Goal: Task Accomplishment & Management: Manage account settings

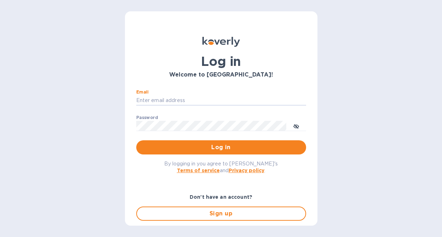
type input "[PERSON_NAME][EMAIL_ADDRESS][DOMAIN_NAME]"
click at [220, 147] on button "Log in" at bounding box center [221, 147] width 170 height 14
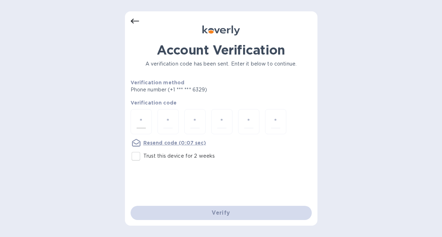
click at [148, 126] on div at bounding box center [141, 121] width 21 height 25
type input "1"
type input "0"
type input "5"
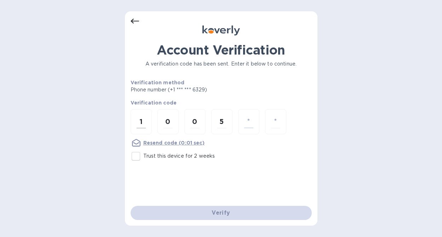
type input "2"
type input "9"
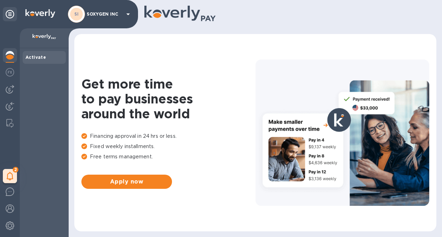
click at [97, 15] on p "SOXYGEN INC" at bounding box center [104, 14] width 35 height 5
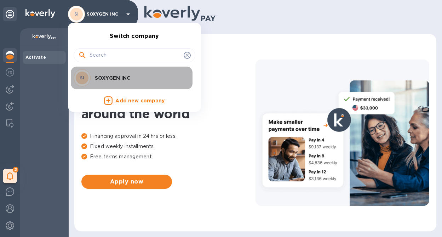
click at [117, 77] on p "SOXYGEN INC" at bounding box center [139, 77] width 89 height 7
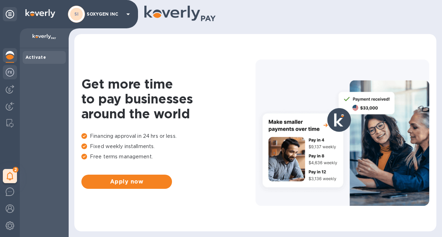
click at [12, 72] on img at bounding box center [10, 72] width 9 height 9
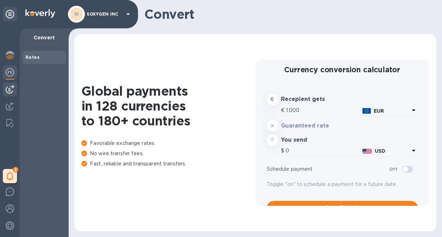
type input "1,179.79"
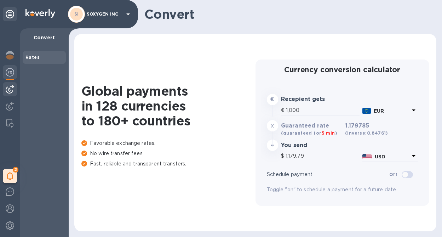
click at [11, 89] on img at bounding box center [10, 89] width 9 height 9
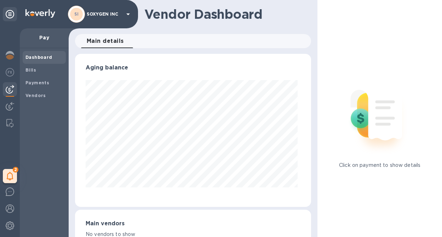
scroll to position [153, 234]
click at [11, 109] on img at bounding box center [10, 106] width 9 height 9
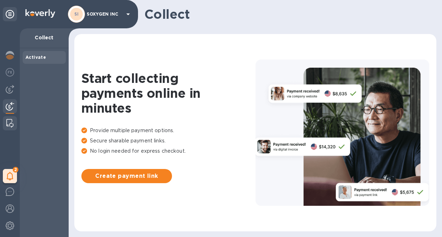
click at [11, 119] on img at bounding box center [9, 123] width 7 height 9
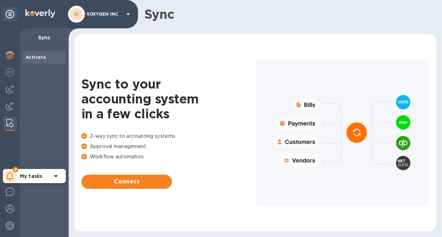
click at [10, 175] on icon at bounding box center [10, 176] width 7 height 9
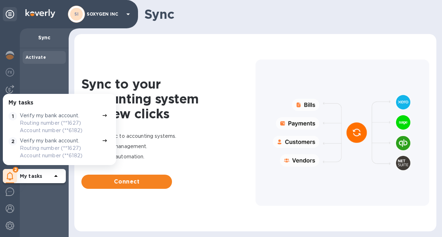
click at [69, 128] on p "Routing number (**1627) Account number (**6182)" at bounding box center [59, 126] width 79 height 15
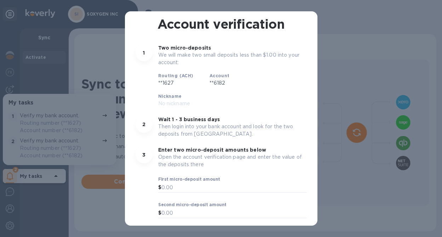
scroll to position [40, 0]
click at [223, 183] on input "text" at bounding box center [235, 188] width 146 height 11
type input "1"
click at [199, 208] on input "text" at bounding box center [235, 213] width 146 height 11
type input "1"
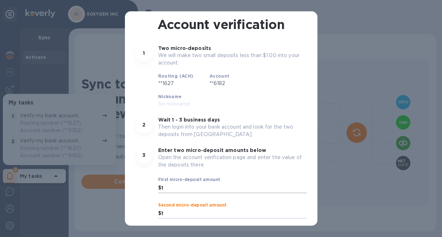
click at [226, 183] on input "1" at bounding box center [235, 188] width 146 height 11
click at [224, 234] on span "Okay" at bounding box center [221, 238] width 160 height 9
click at [224, 234] on span "Done" at bounding box center [221, 238] width 16 height 9
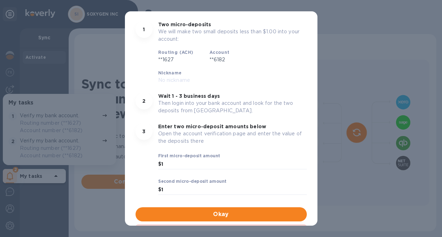
scroll to position [63, 0]
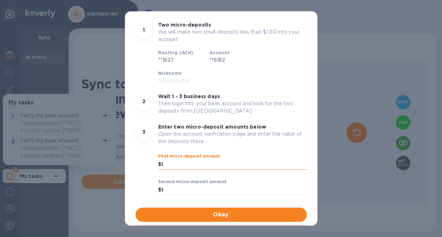
click at [206, 159] on input "1" at bounding box center [235, 164] width 146 height 11
click at [336, 76] on div "Account verification 1 Two micro-deposits We will make two small deposits less …" at bounding box center [221, 118] width 442 height 237
